Goal: Task Accomplishment & Management: Use online tool/utility

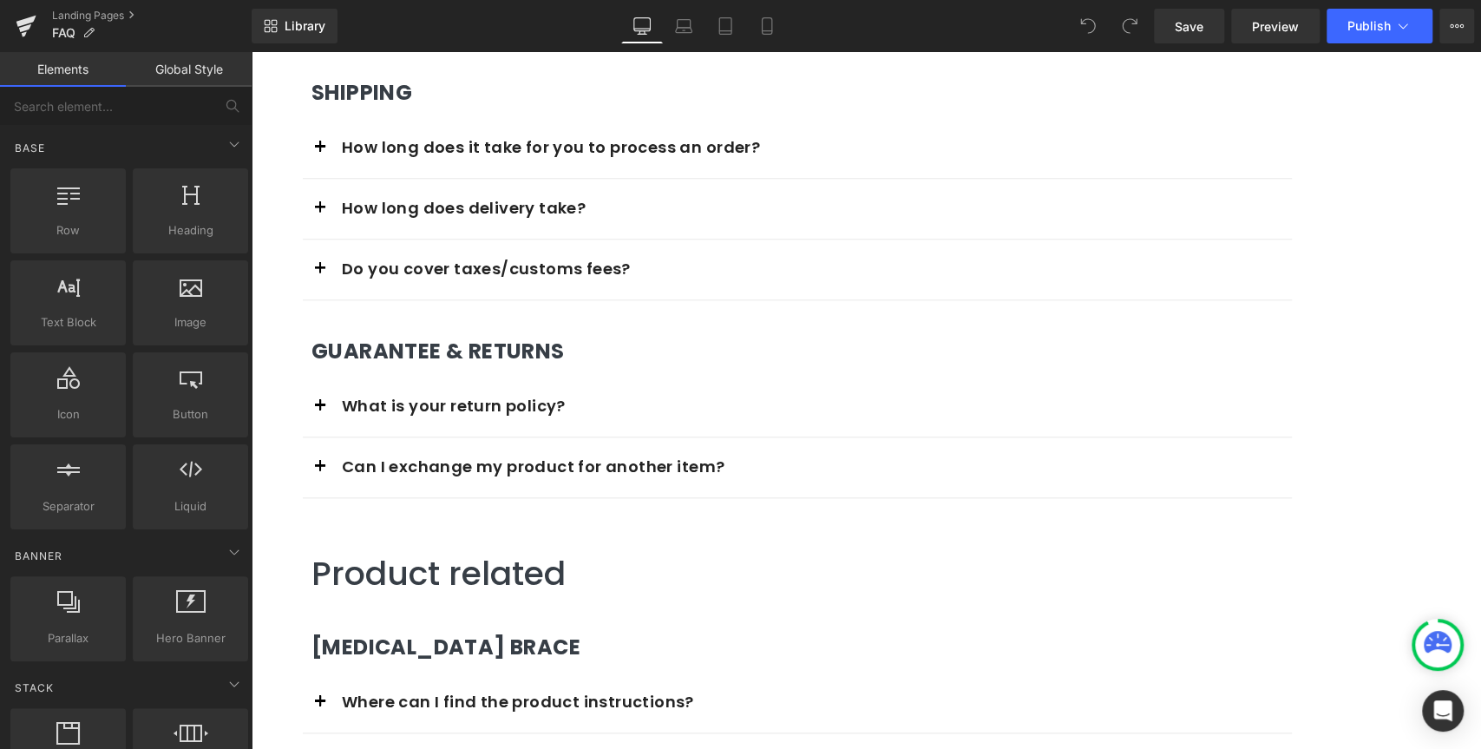
scroll to position [1105, 0]
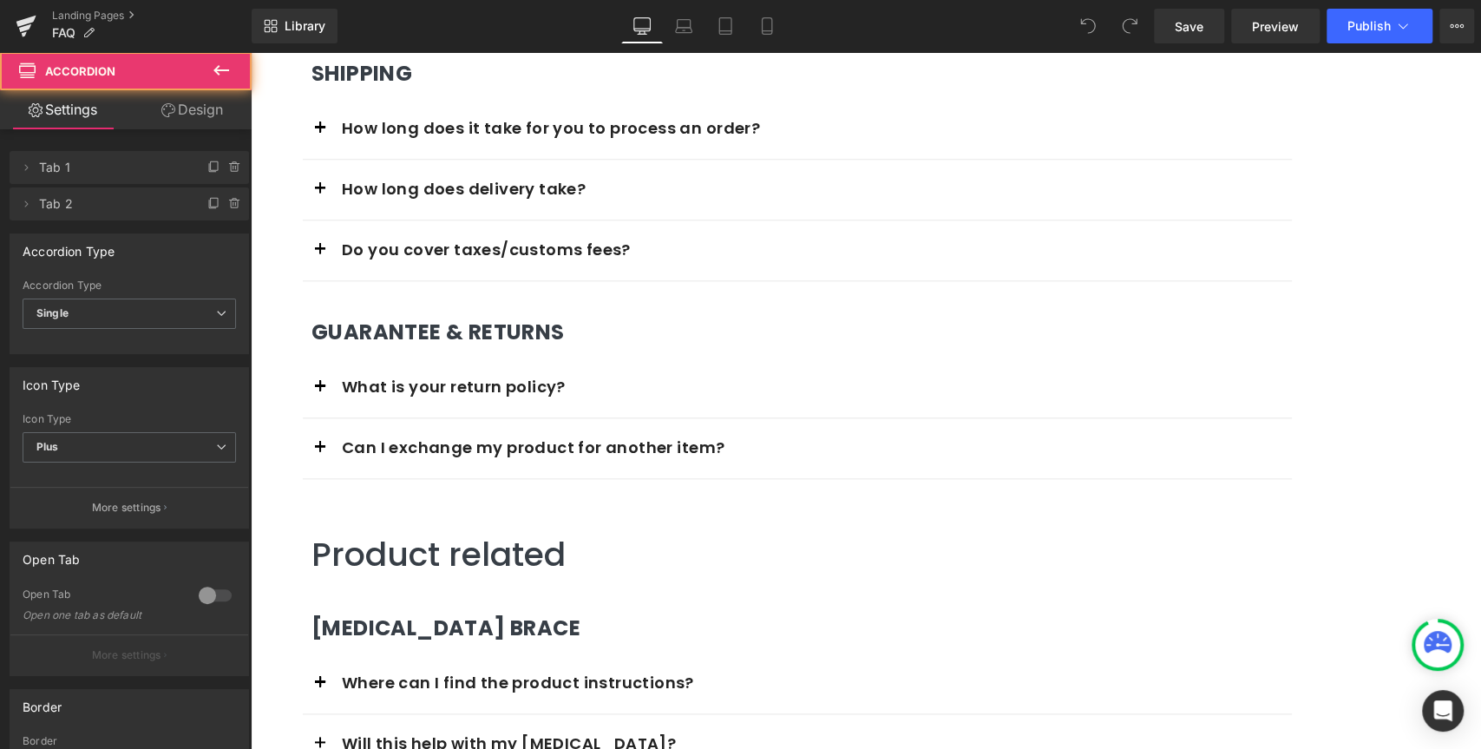
click at [337, 380] on button "button" at bounding box center [320, 387] width 35 height 60
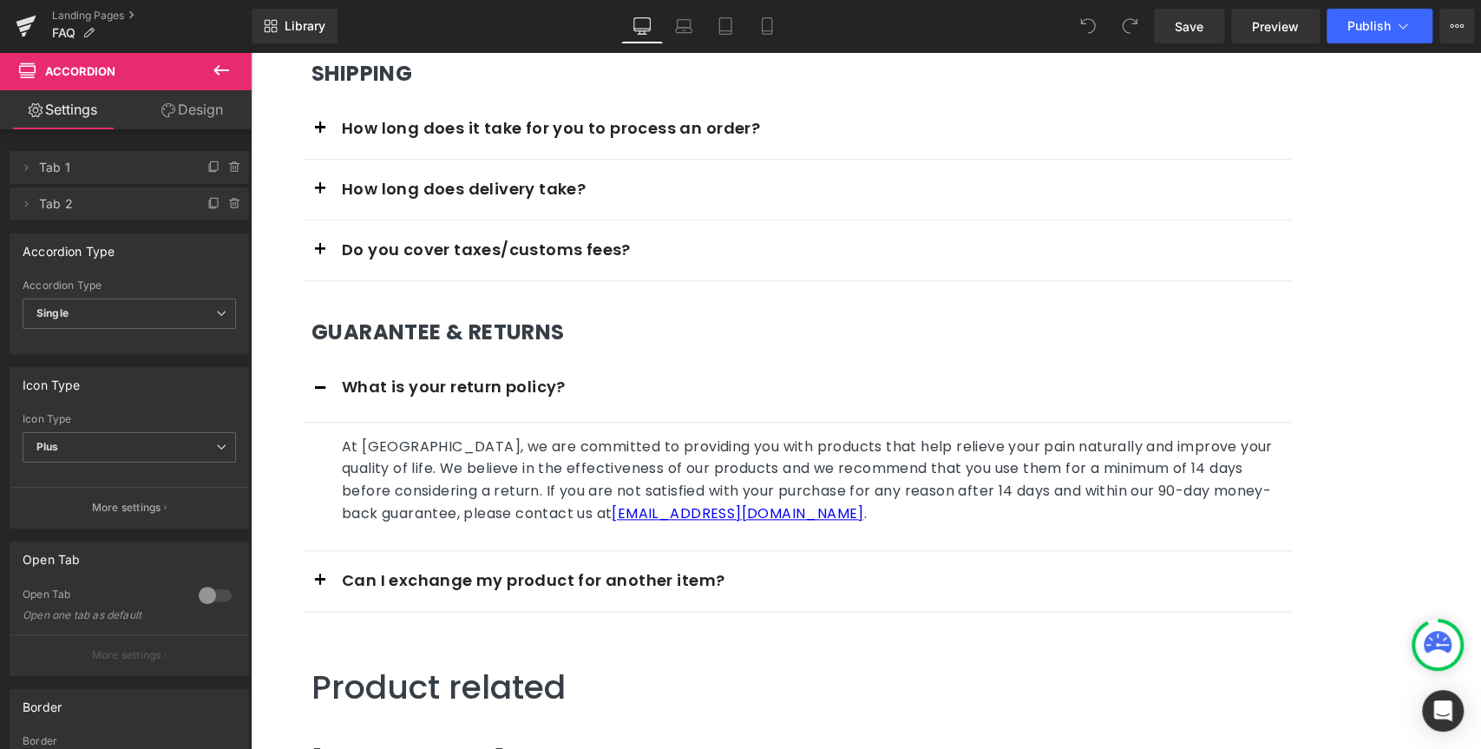
click at [1232, 465] on p "At [GEOGRAPHIC_DATA], we are committed to providing you with products that help…" at bounding box center [810, 480] width 937 height 88
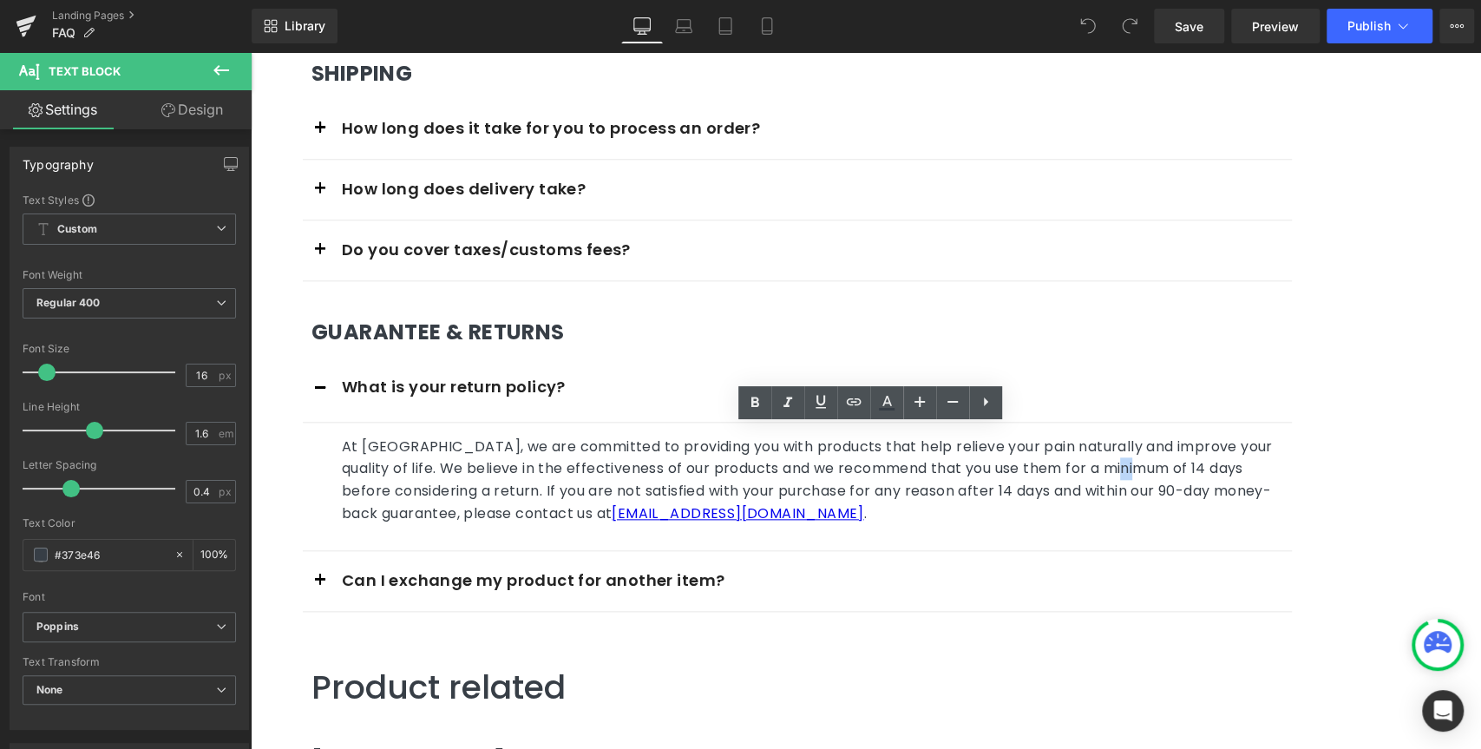
drag, startPoint x: 1225, startPoint y: 455, endPoint x: 1235, endPoint y: 457, distance: 10.6
click at [1235, 457] on p "At [GEOGRAPHIC_DATA], we are committed to providing you with products that help…" at bounding box center [810, 480] width 937 height 88
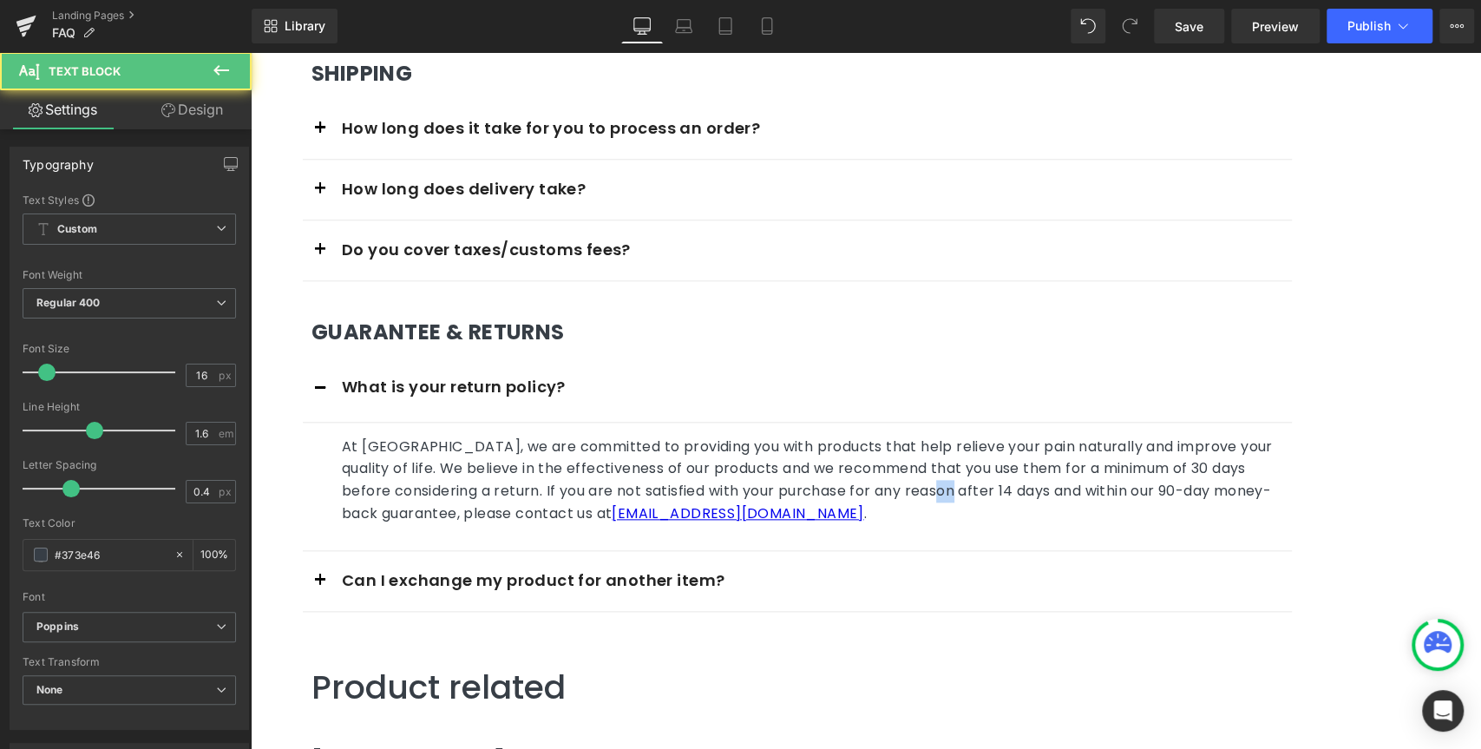
drag, startPoint x: 1078, startPoint y: 475, endPoint x: 1089, endPoint y: 476, distance: 10.4
click at [1089, 476] on p "At [GEOGRAPHIC_DATA], we are committed to providing you with products that help…" at bounding box center [810, 480] width 937 height 88
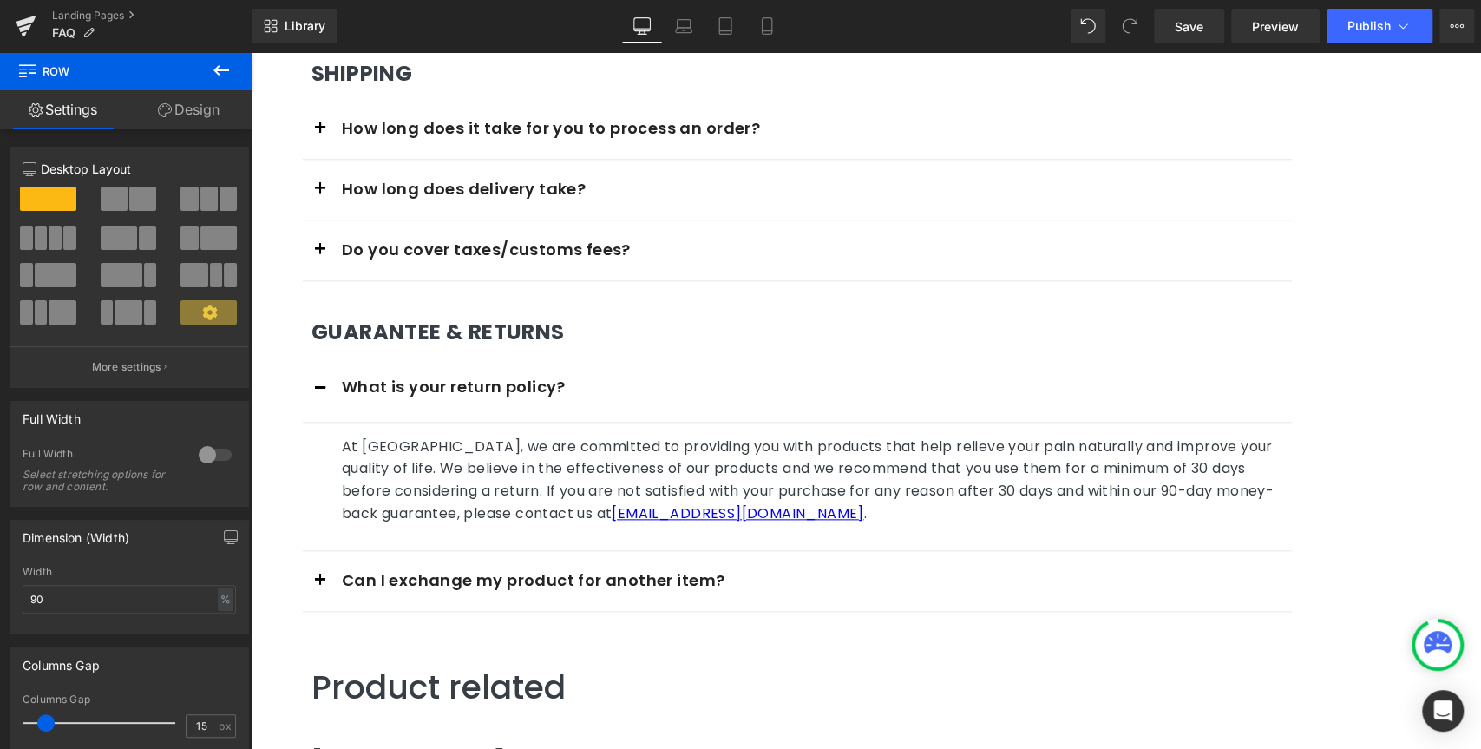
click at [337, 382] on button "button" at bounding box center [320, 389] width 35 height 64
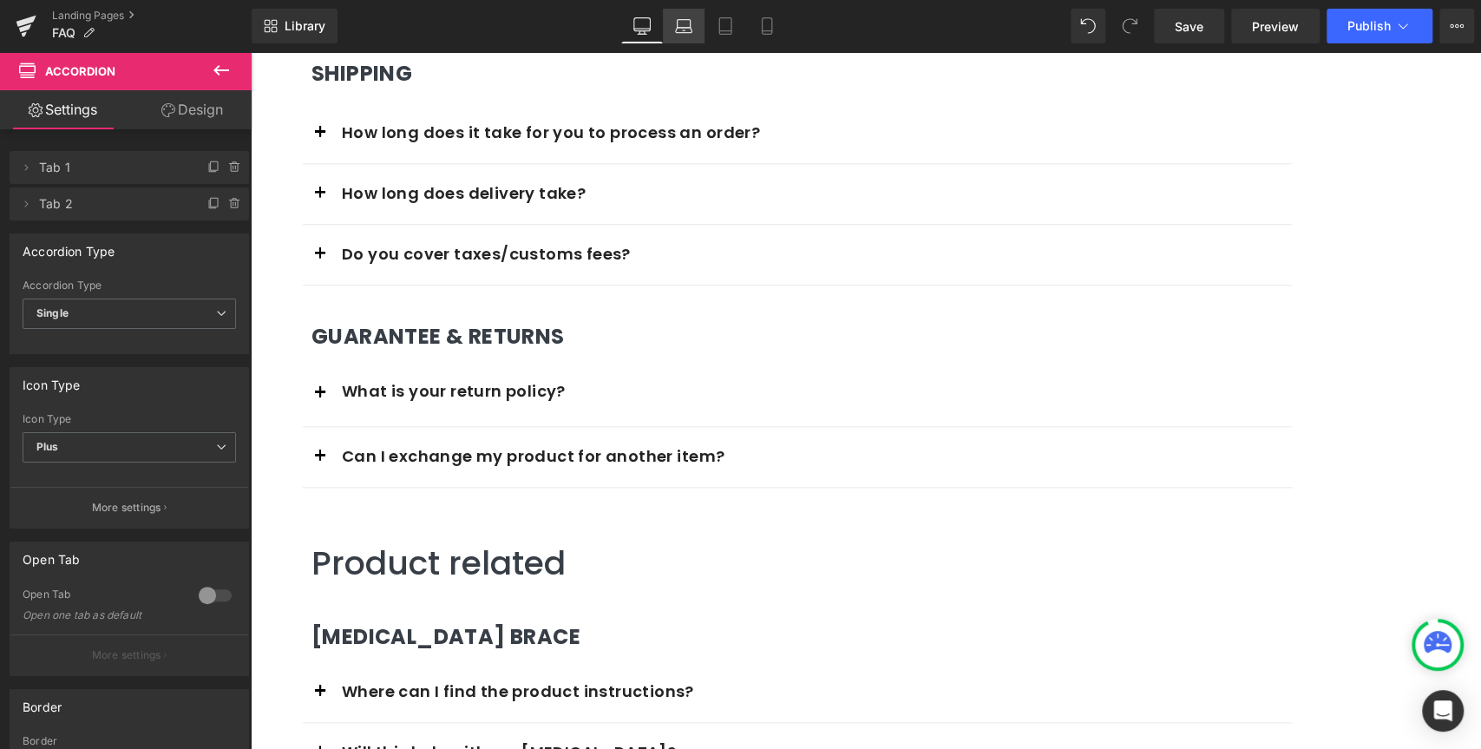
click at [687, 32] on icon at bounding box center [683, 30] width 16 height 5
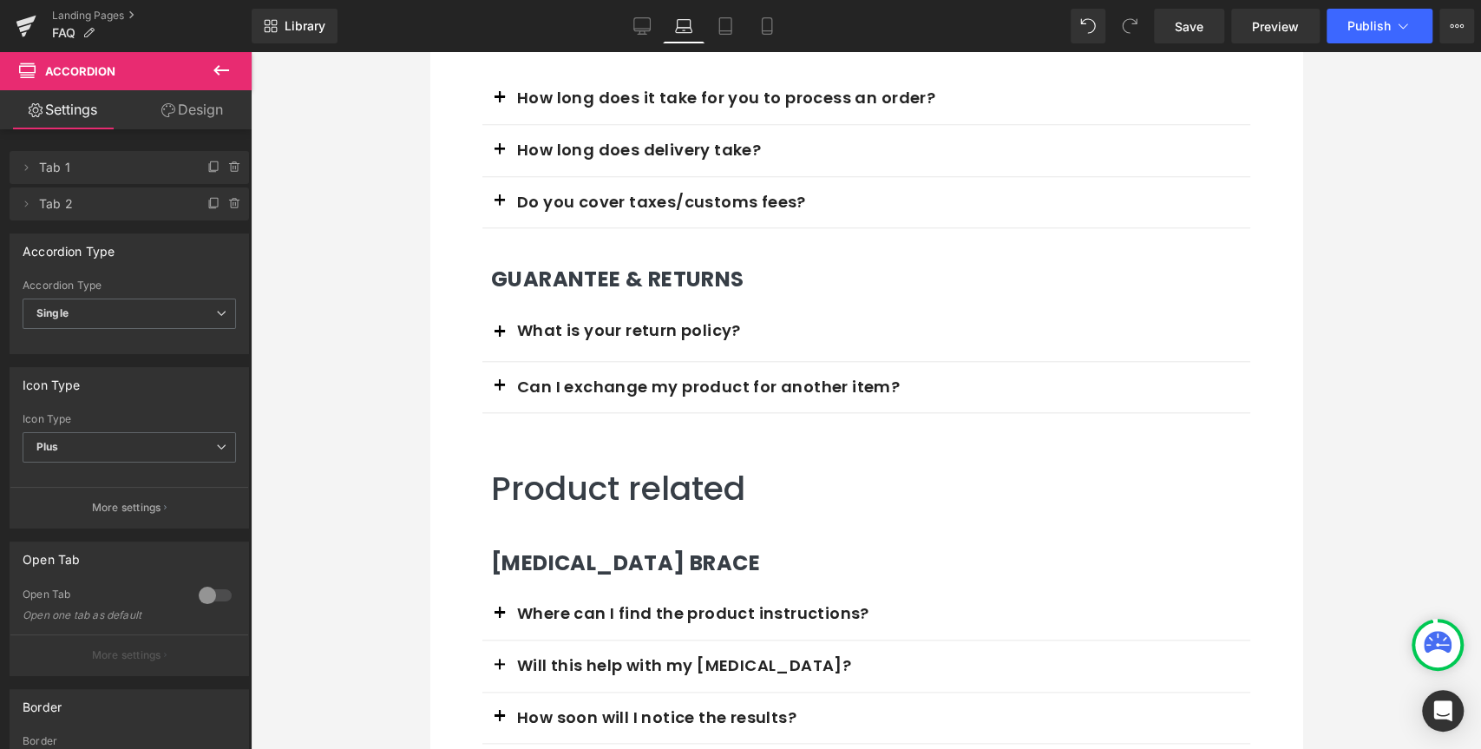
scroll to position [1114, 0]
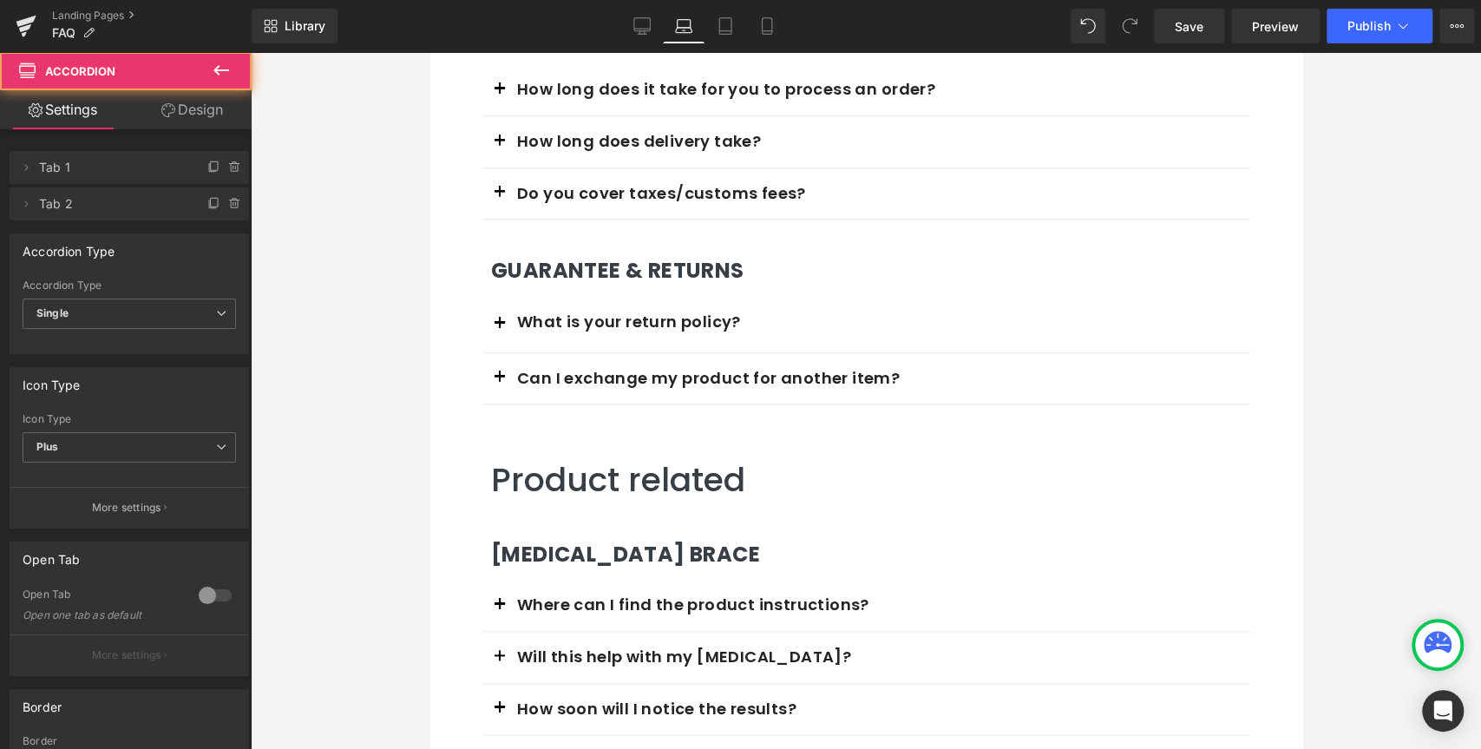
click at [499, 328] on span "button" at bounding box center [499, 328] width 0 height 0
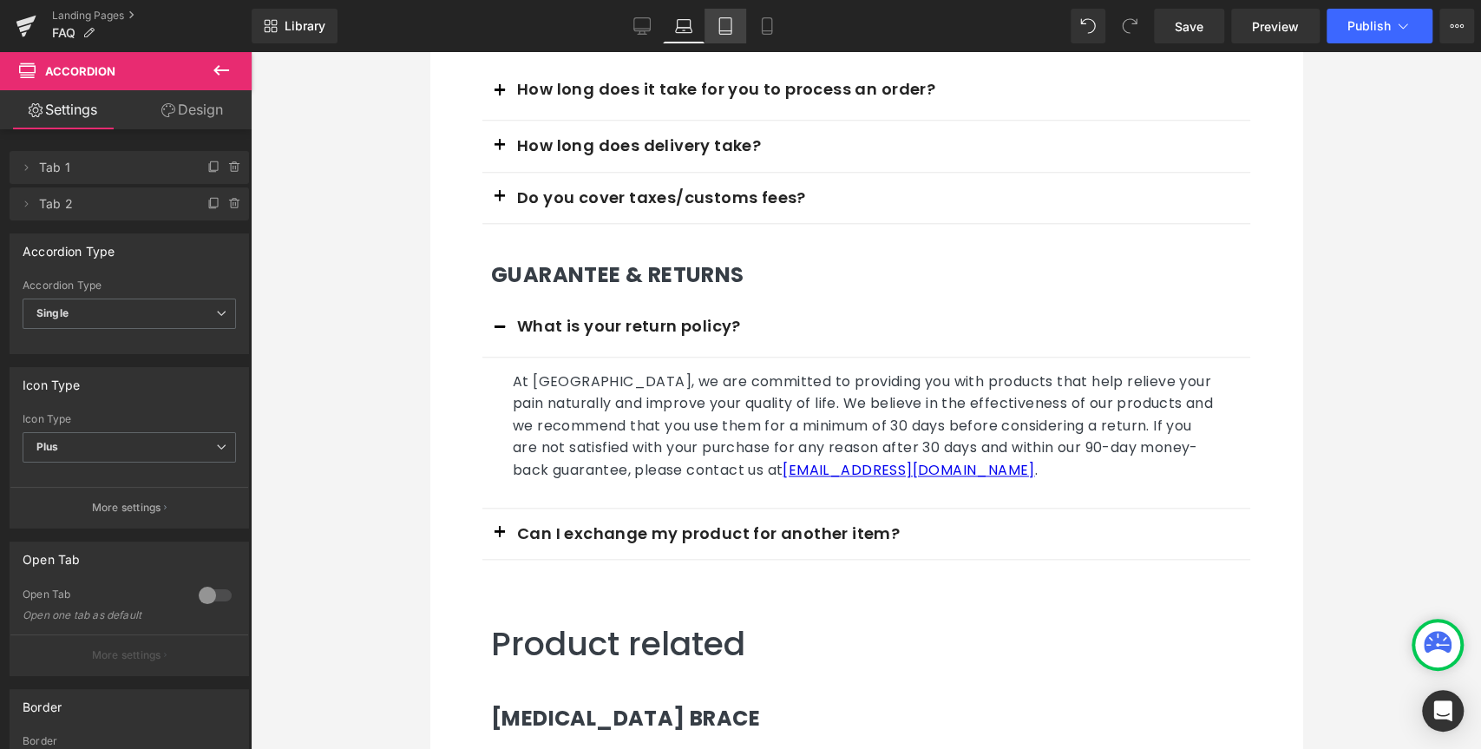
click at [719, 32] on icon at bounding box center [725, 26] width 12 height 16
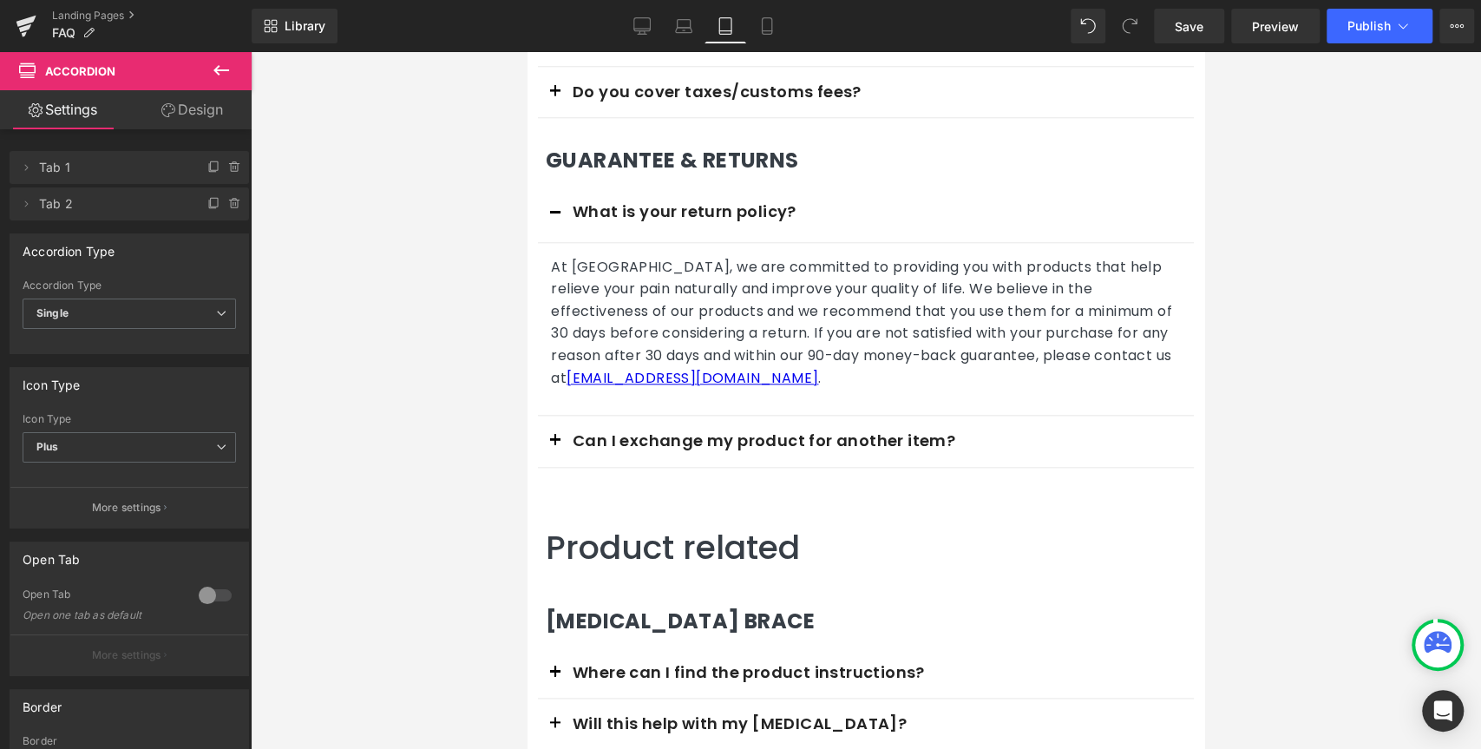
scroll to position [999, 0]
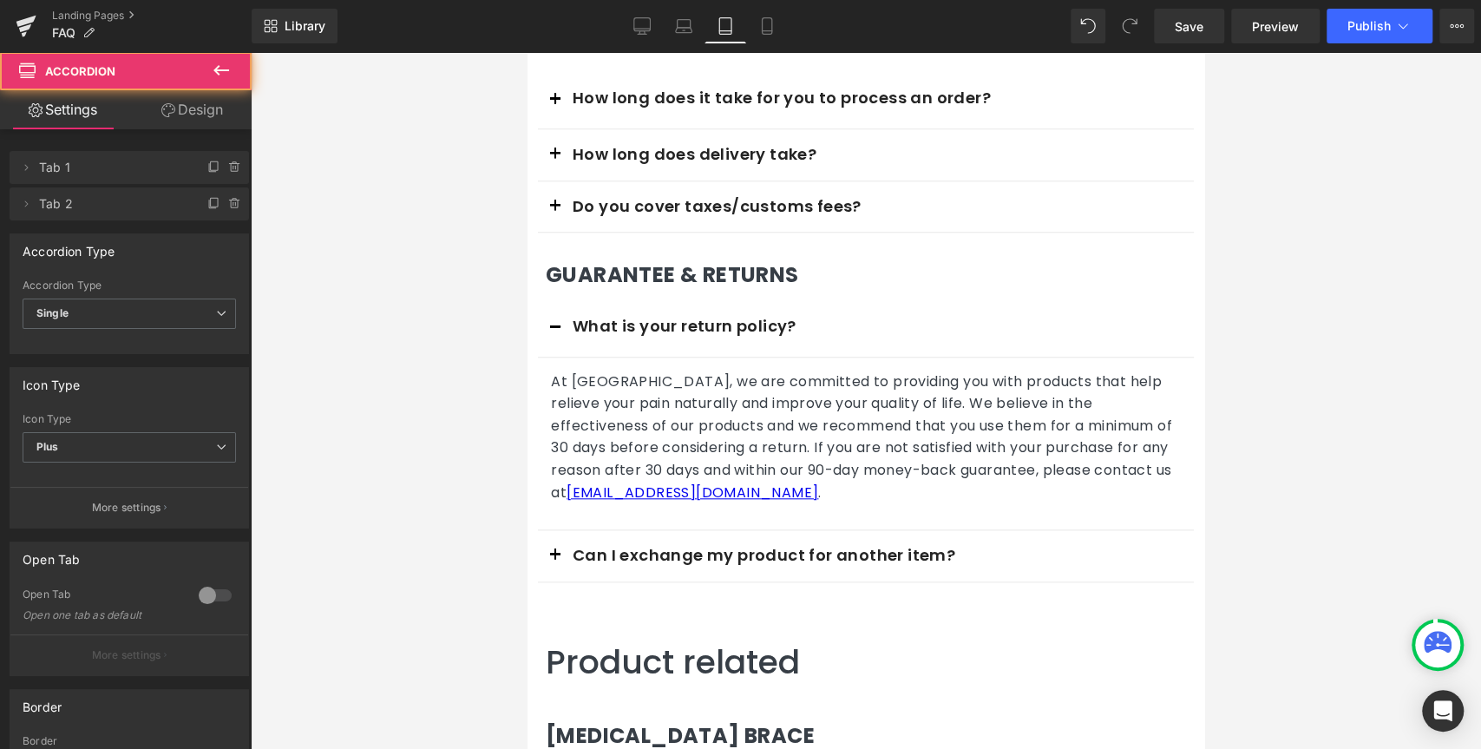
click at [567, 308] on button "button" at bounding box center [555, 329] width 35 height 56
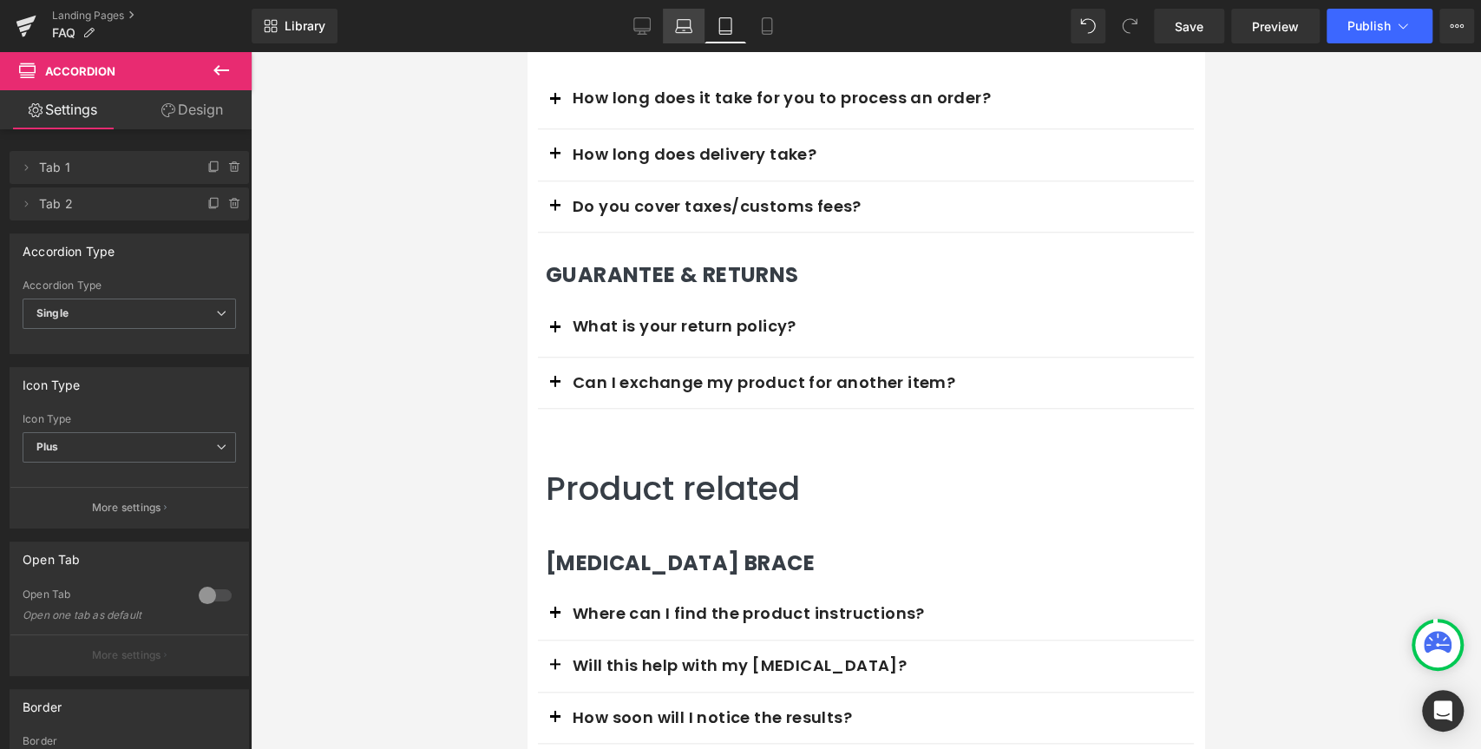
click at [669, 32] on link "Laptop" at bounding box center [684, 26] width 42 height 35
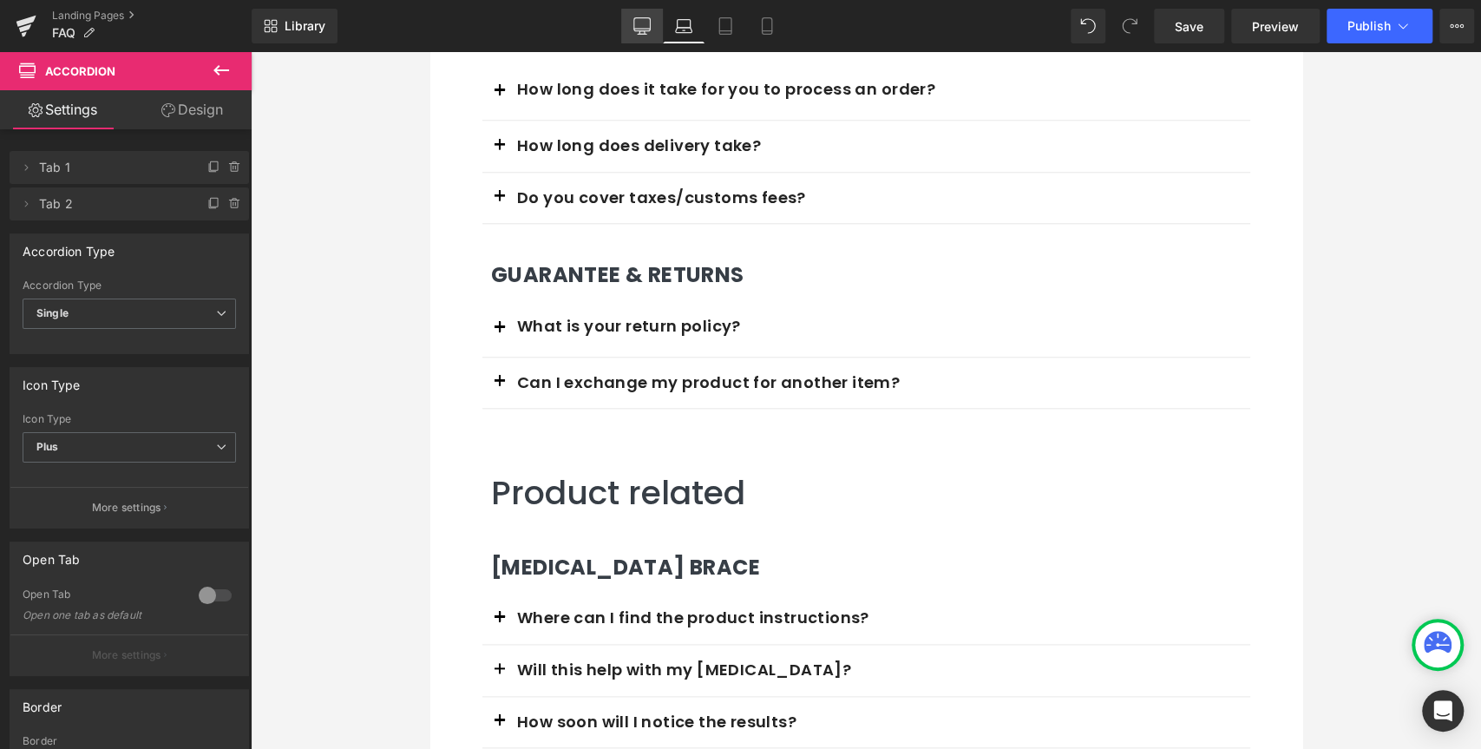
click at [625, 31] on link "Desktop" at bounding box center [642, 26] width 42 height 35
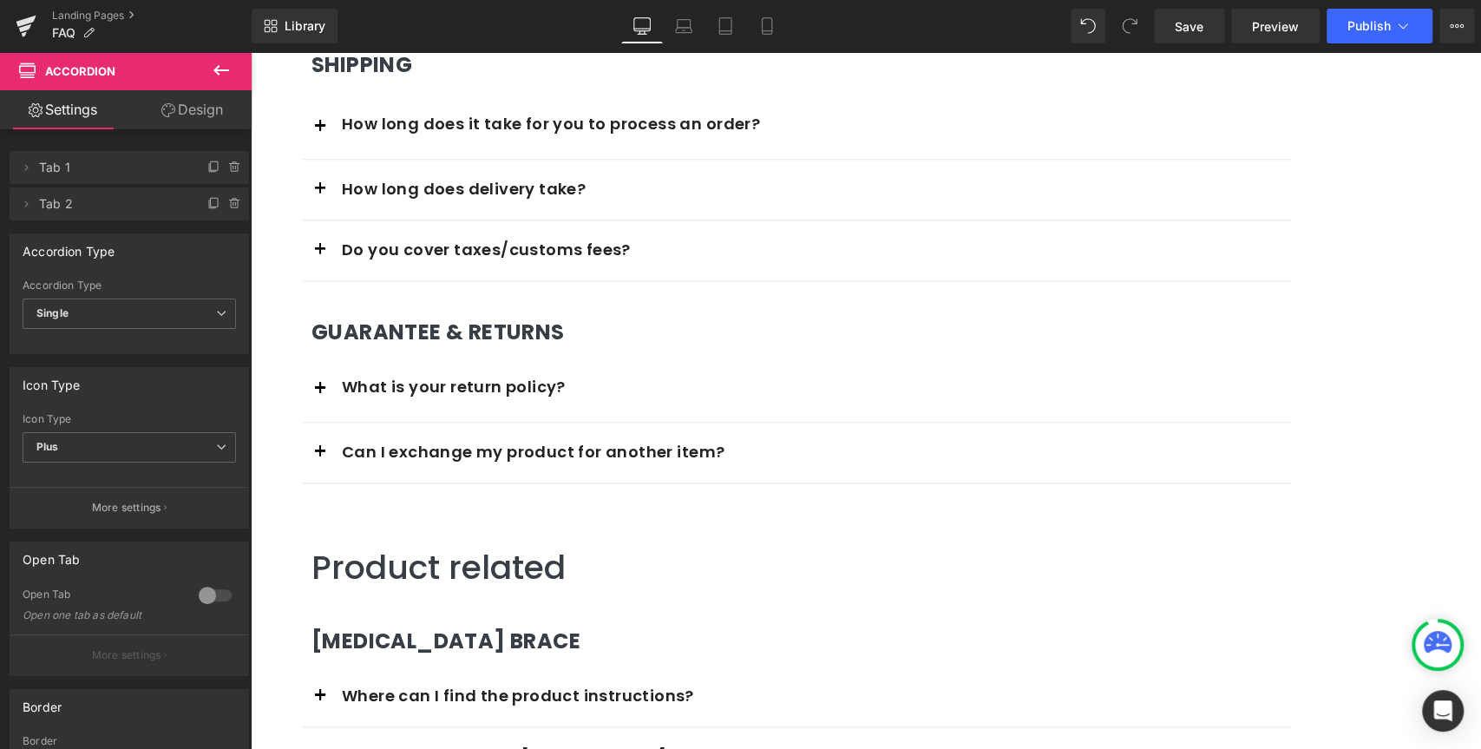
scroll to position [1171, 0]
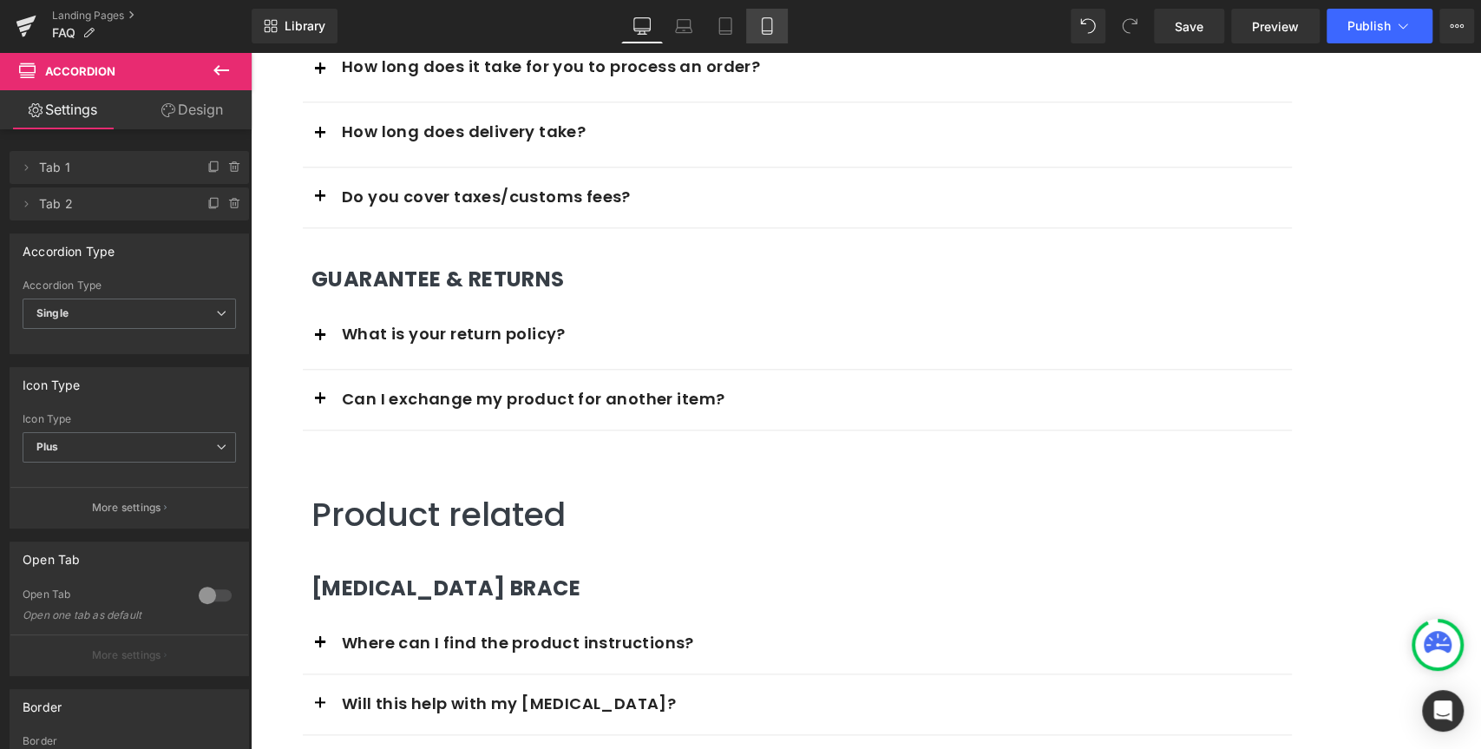
click at [763, 22] on icon at bounding box center [766, 25] width 17 height 17
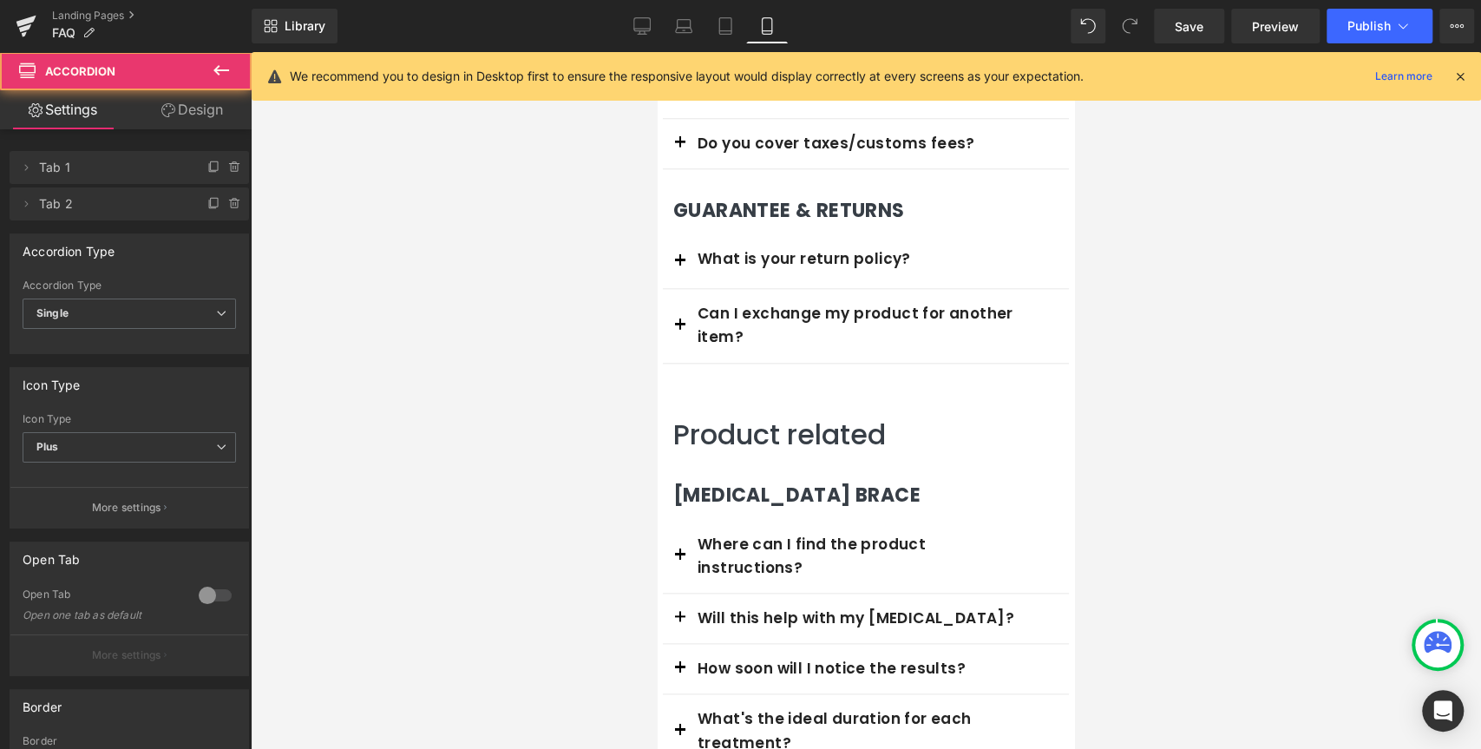
click at [680, 265] on span "button" at bounding box center [680, 265] width 0 height 0
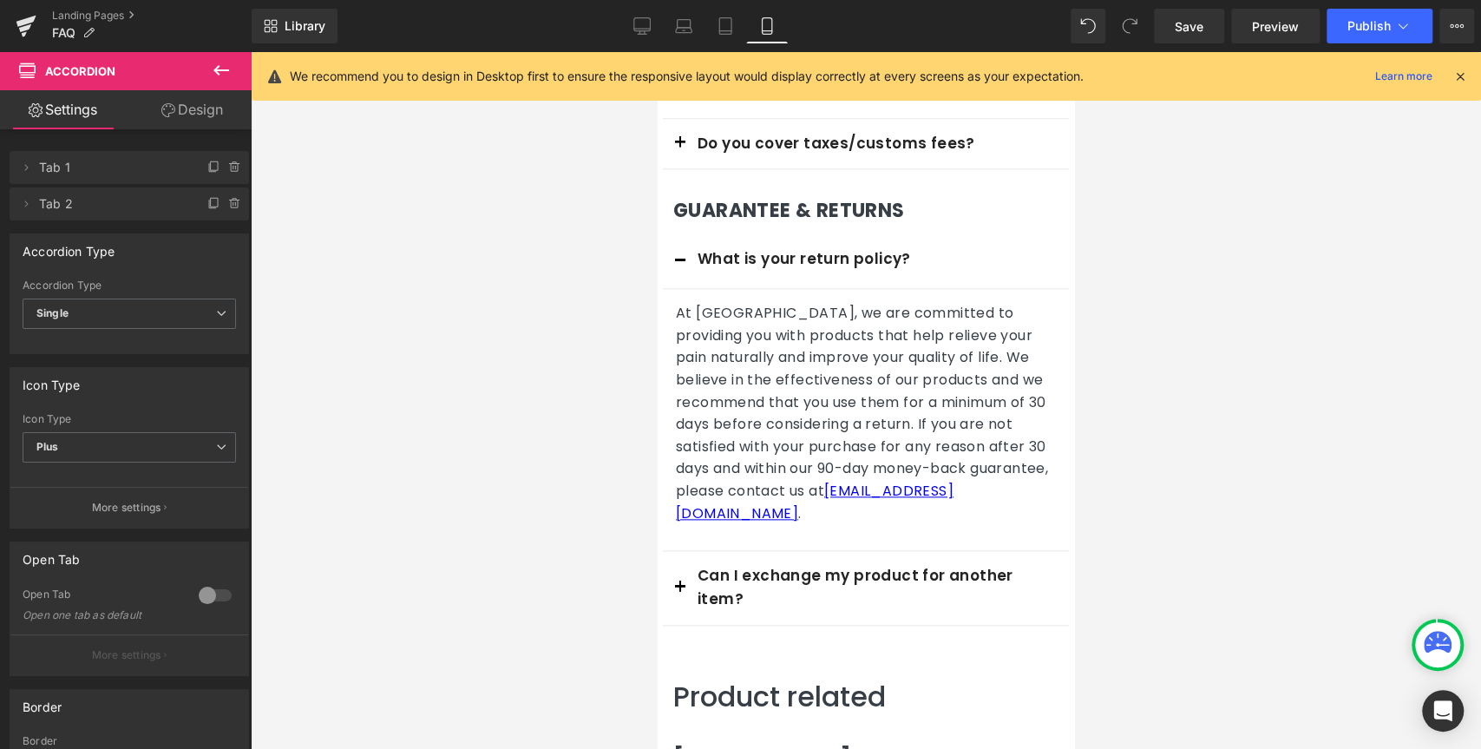
click at [680, 265] on span "button" at bounding box center [680, 265] width 0 height 0
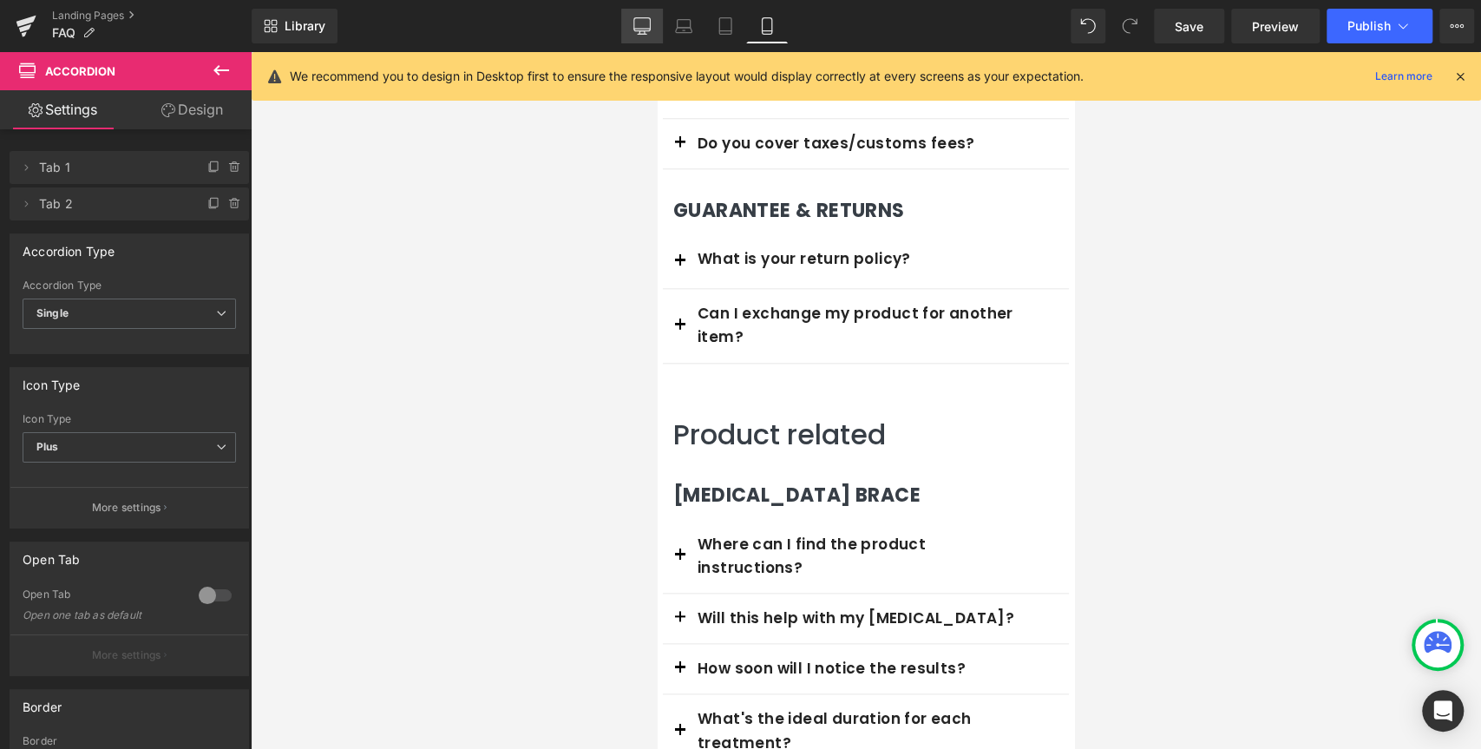
click at [633, 23] on icon at bounding box center [641, 25] width 17 height 17
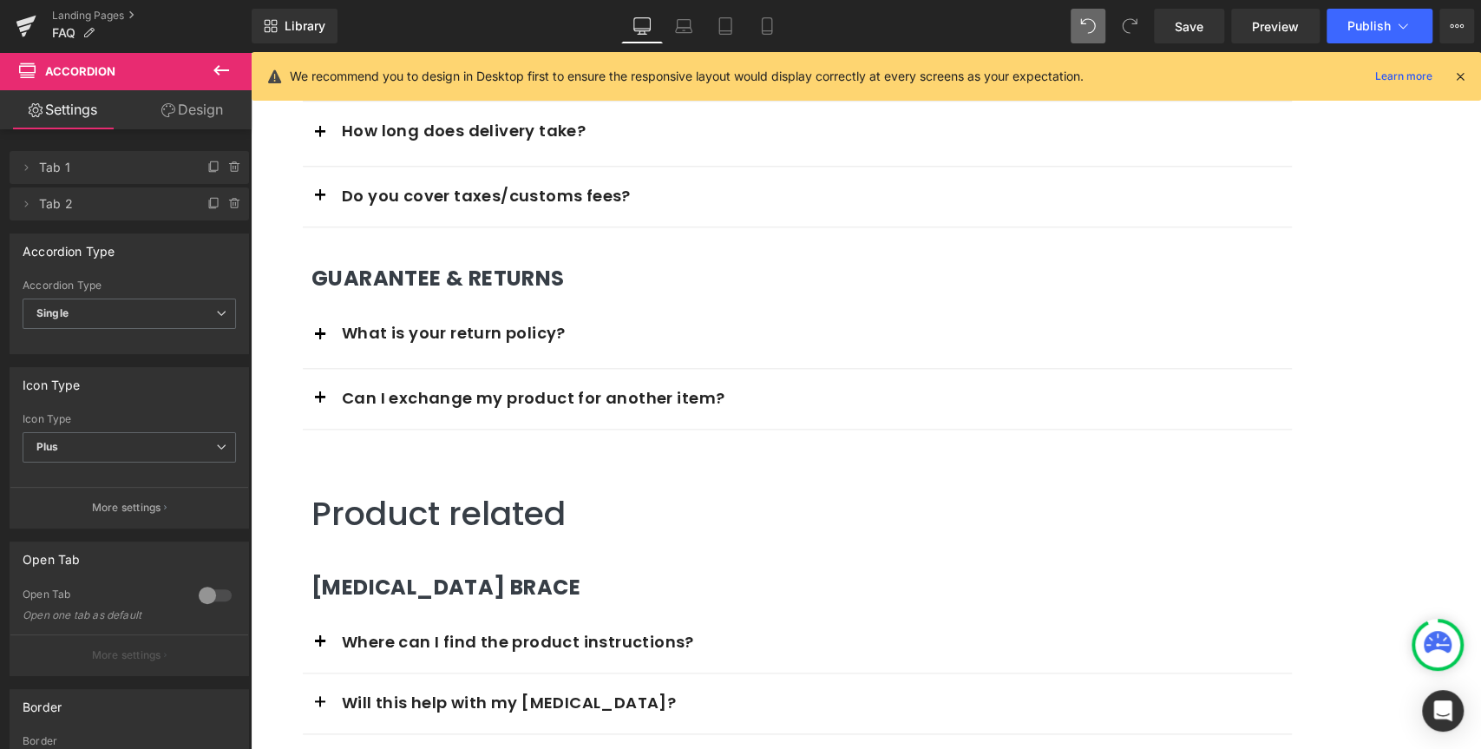
scroll to position [1171, 0]
drag, startPoint x: 1457, startPoint y: 77, endPoint x: 1160, endPoint y: 0, distance: 306.6
click at [1457, 77] on icon at bounding box center [1460, 77] width 16 height 16
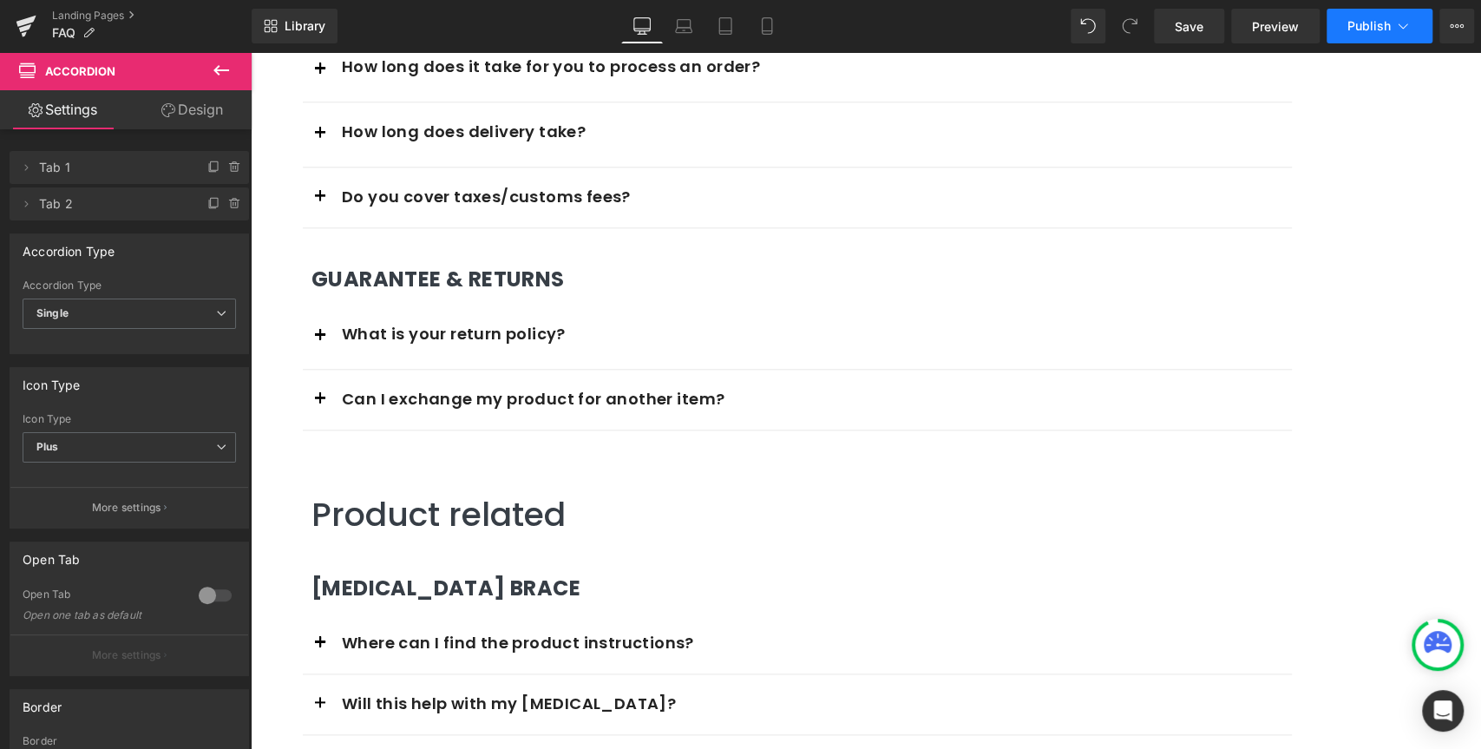
click at [1385, 30] on span "Publish" at bounding box center [1368, 26] width 43 height 14
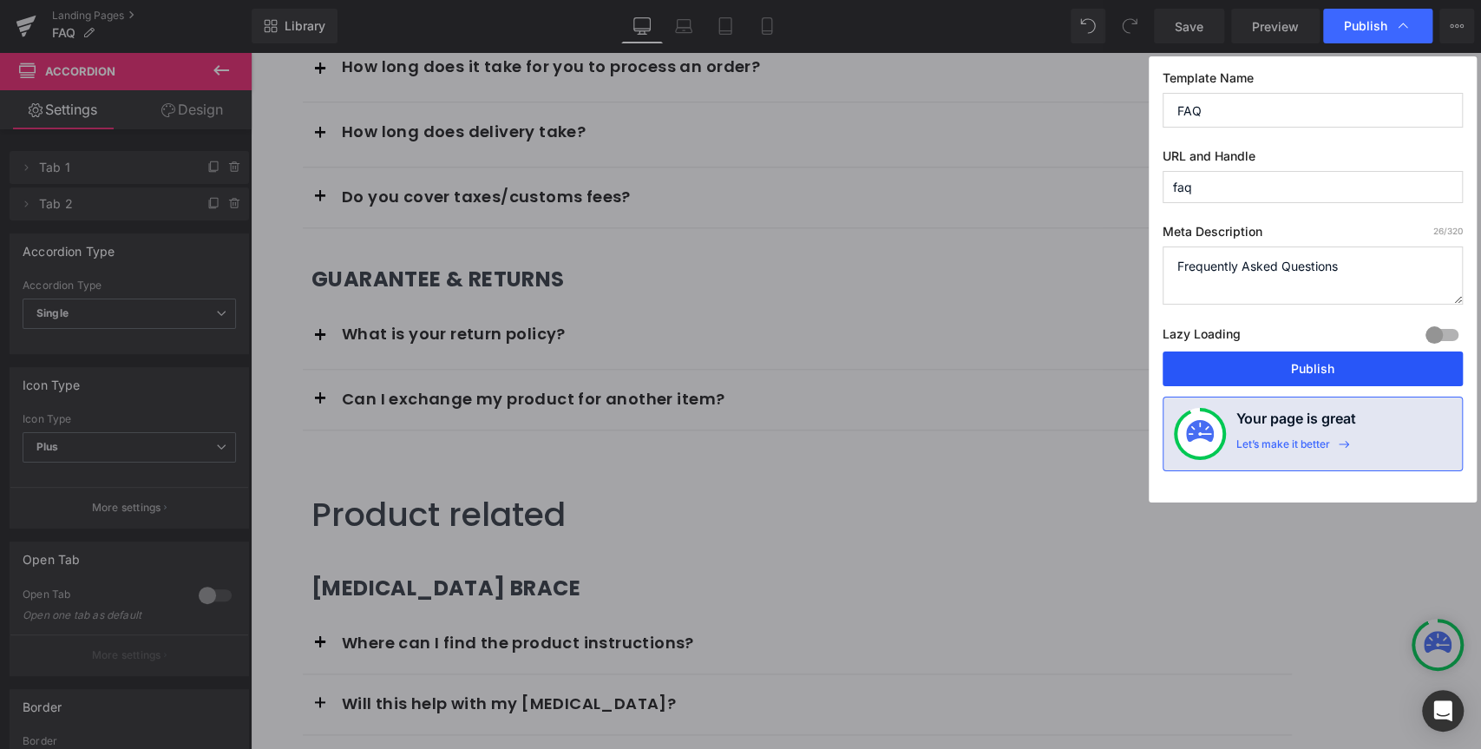
click at [1291, 370] on button "Publish" at bounding box center [1313, 368] width 300 height 35
